Goal: Navigation & Orientation: Find specific page/section

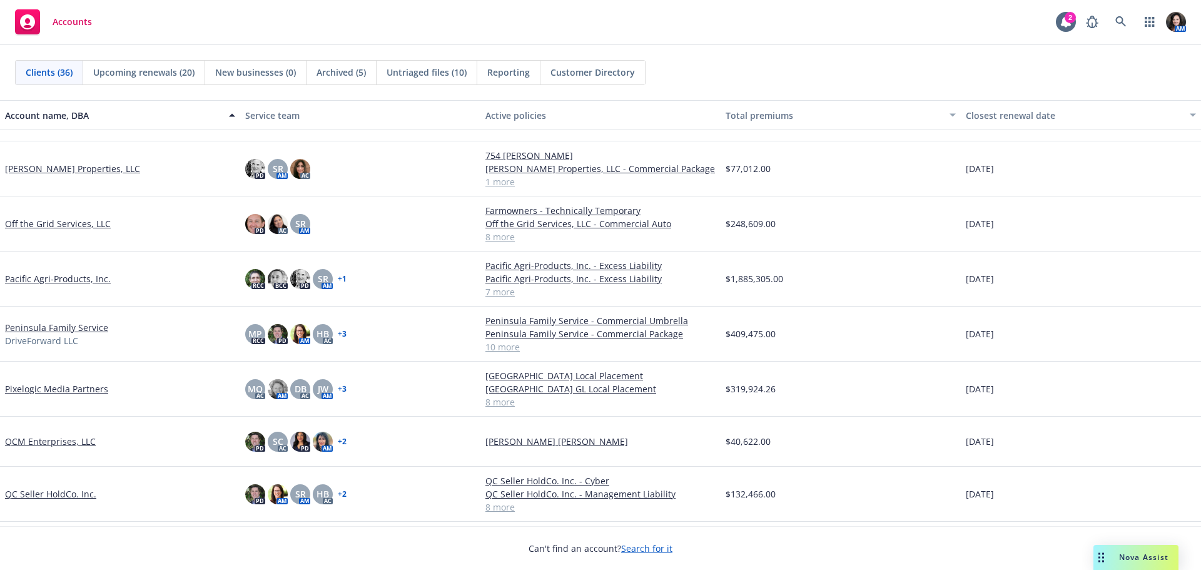
scroll to position [1251, 0]
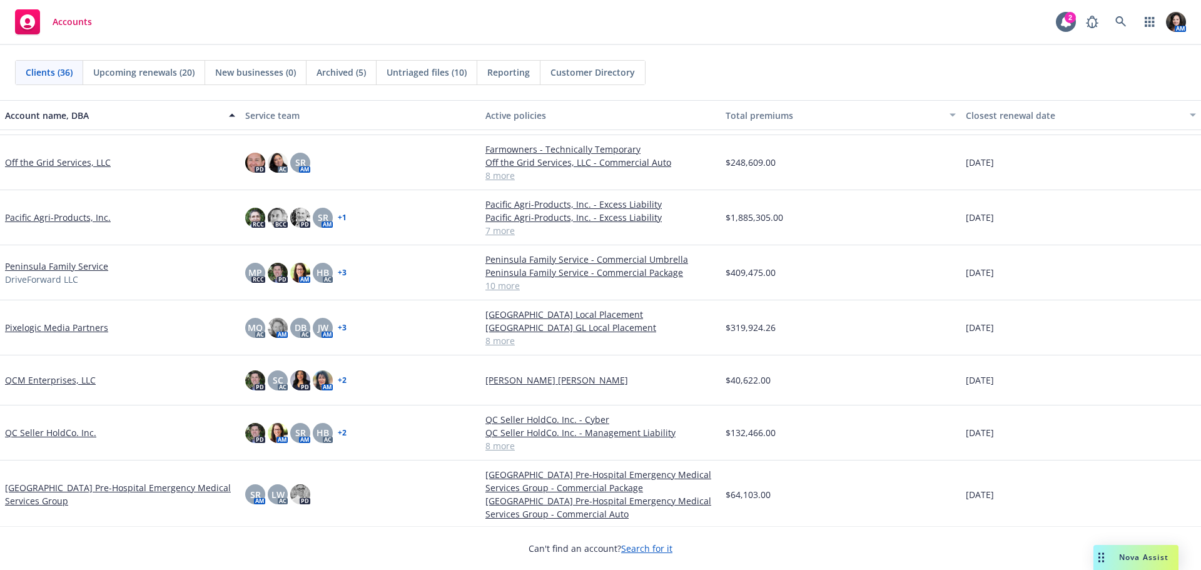
click at [45, 429] on link "QC Seller HoldCo. Inc." at bounding box center [50, 432] width 91 height 13
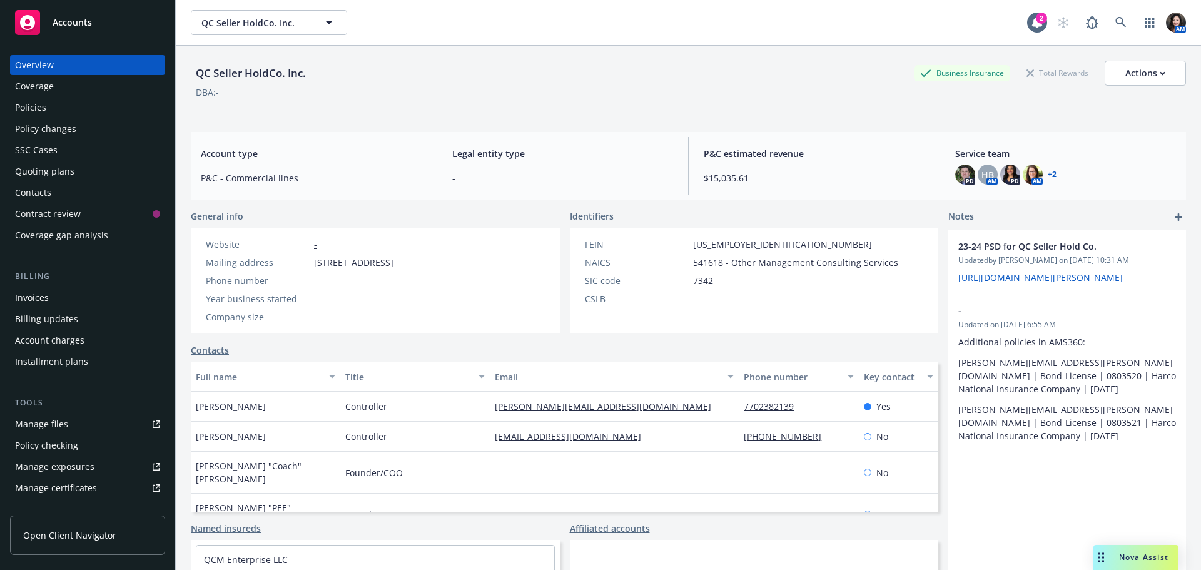
click at [27, 294] on div "Invoices" at bounding box center [32, 298] width 34 height 20
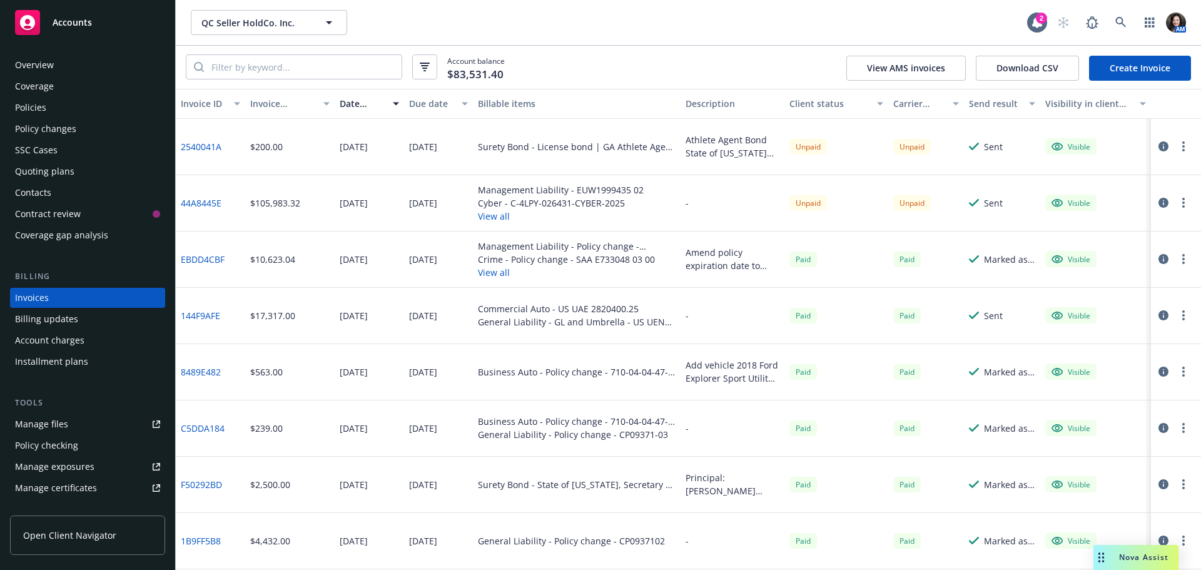
click at [58, 107] on div "Policies" at bounding box center [87, 108] width 145 height 20
